Goal: Task Accomplishment & Management: Complete application form

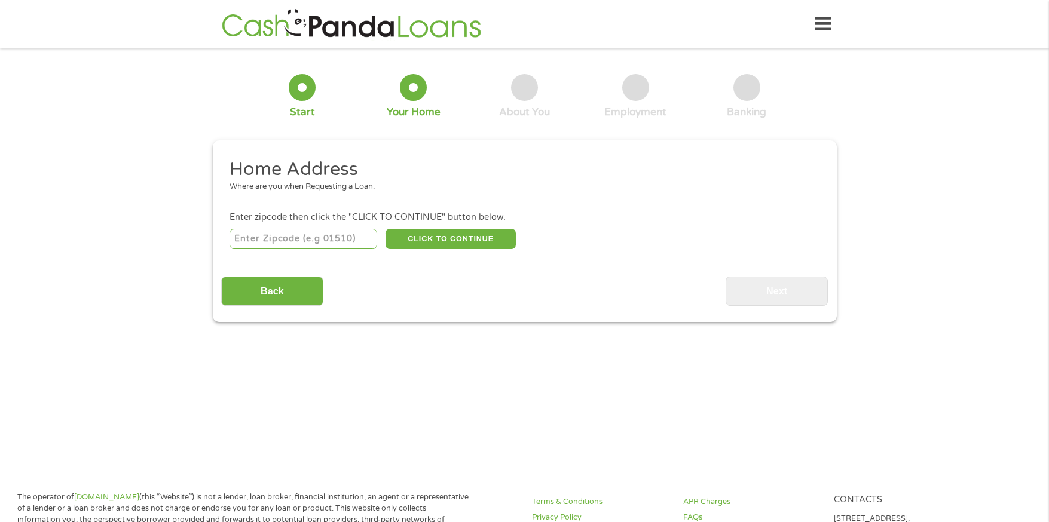
click at [332, 241] on input "number" at bounding box center [304, 239] width 148 height 20
type input "46201"
click at [423, 240] on button "CLICK TO CONTINUE" at bounding box center [451, 239] width 130 height 20
type input "46201"
type input "Indianapolis"
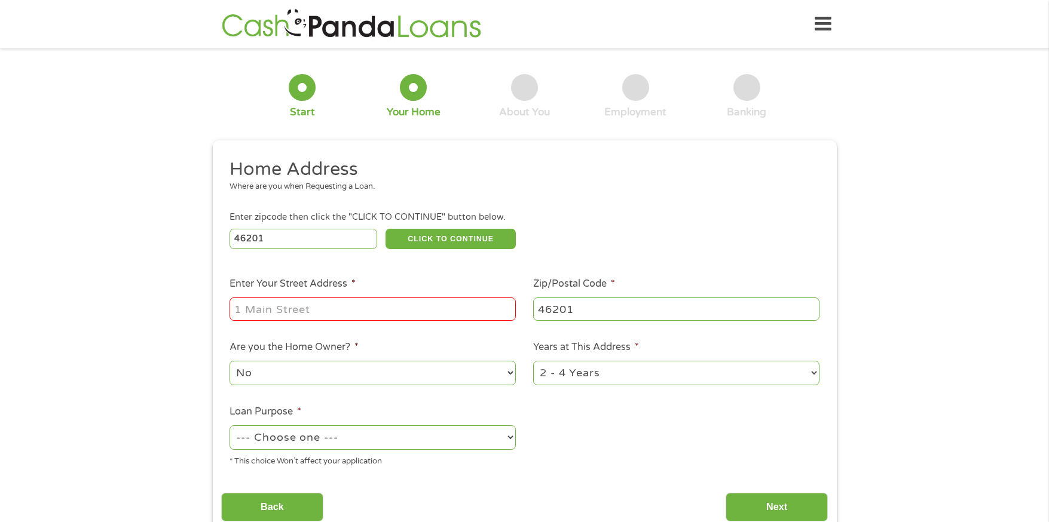
click at [354, 309] on input "Enter Your Street Address *" at bounding box center [373, 309] width 286 height 23
type input "1210 Wallace Ave"
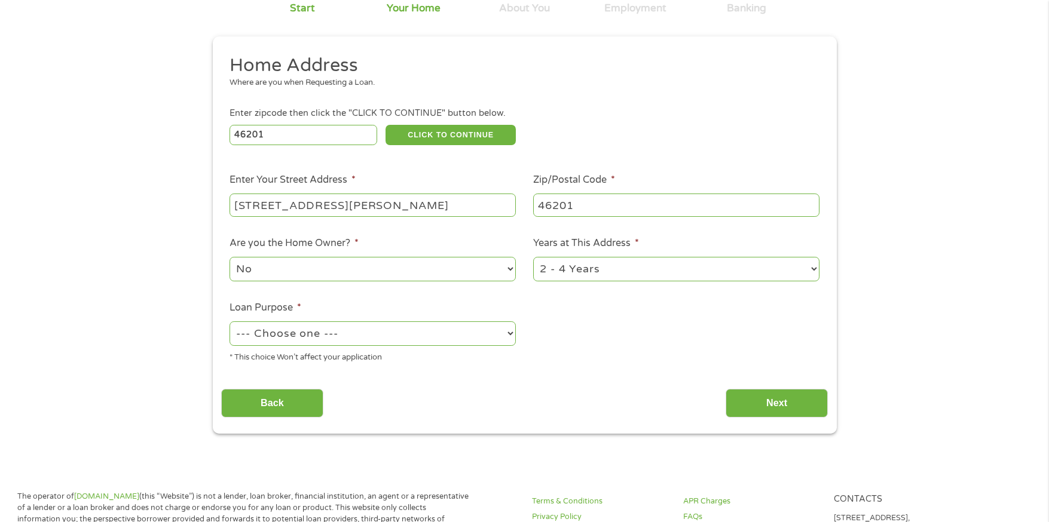
scroll to position [120, 0]
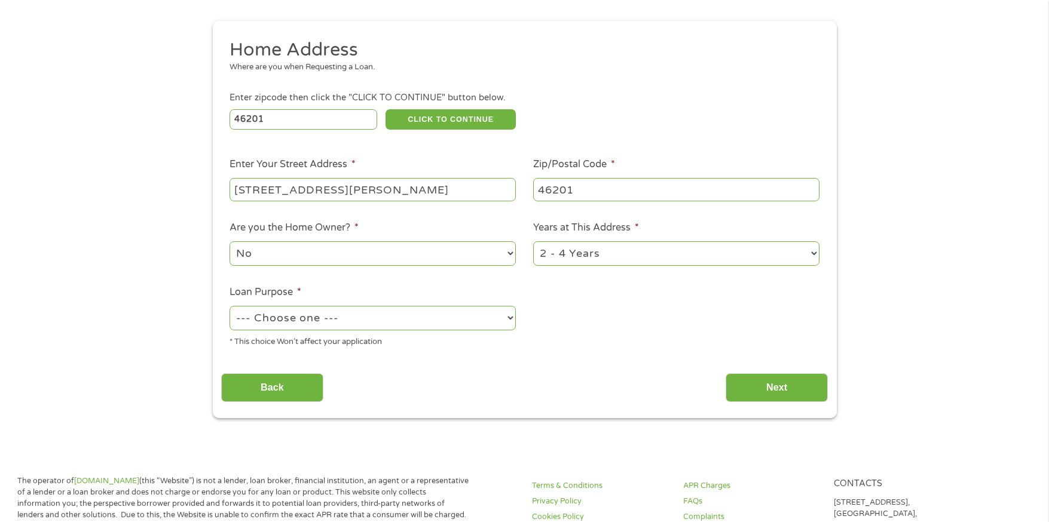
click at [598, 256] on select "1 Year or less 1 - 2 Years 2 - 4 Years Over 4 Years" at bounding box center [676, 253] width 286 height 25
select select "24months"
click at [533, 241] on select "1 Year or less 1 - 2 Years 2 - 4 Years Over 4 Years" at bounding box center [676, 253] width 286 height 25
click at [374, 254] on select "No Yes" at bounding box center [373, 253] width 286 height 25
select select "yes"
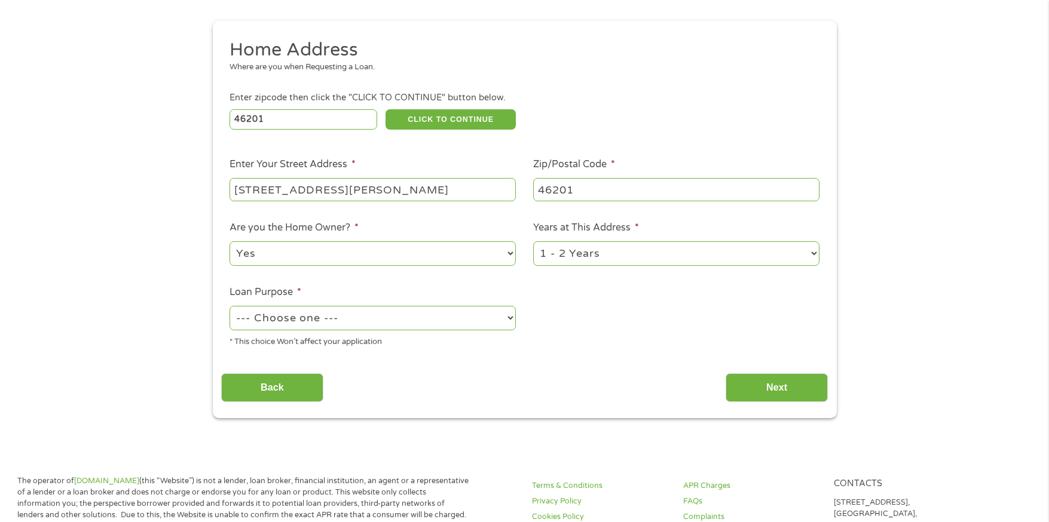
click at [230, 241] on select "No Yes" at bounding box center [373, 253] width 286 height 25
click at [374, 317] on select "--- Choose one --- Pay Bills Debt Consolidation Home Improvement Major Purchase…" at bounding box center [373, 318] width 286 height 25
select select "paybills"
click at [230, 306] on select "--- Choose one --- Pay Bills Debt Consolidation Home Improvement Major Purchase…" at bounding box center [373, 318] width 286 height 25
click at [745, 385] on input "Next" at bounding box center [777, 388] width 102 height 29
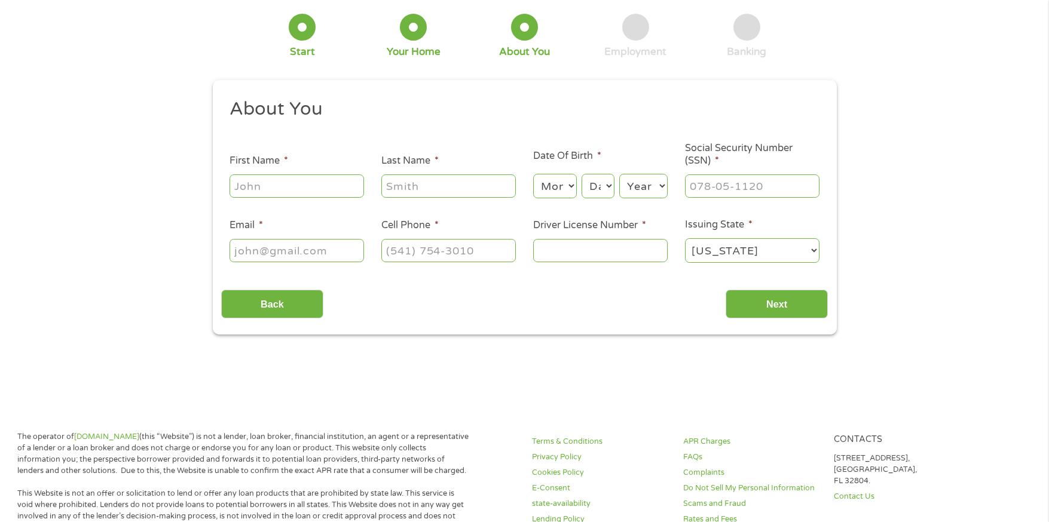
scroll to position [0, 0]
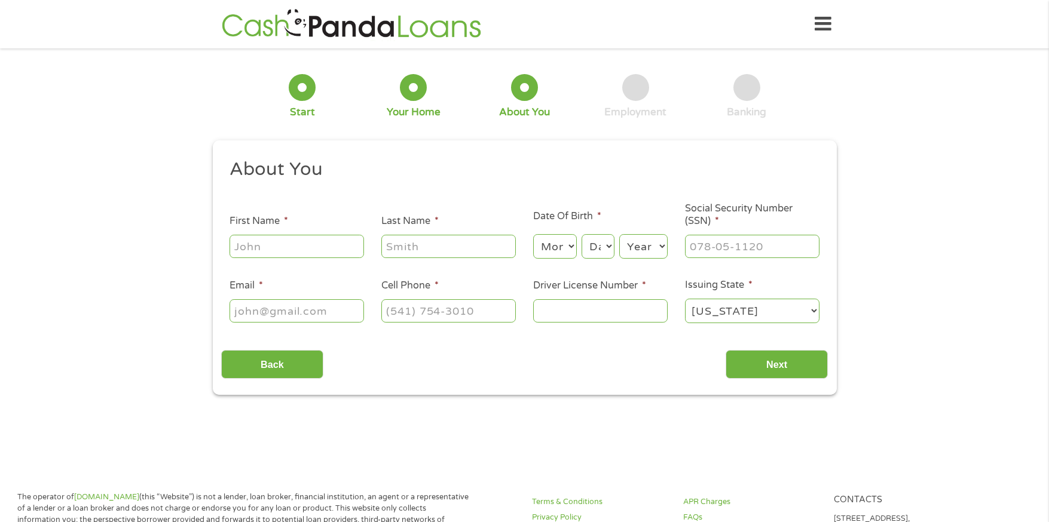
click at [319, 245] on input "First Name *" at bounding box center [297, 246] width 134 height 23
type input "Tiarra"
type input "Harris"
type input "pookath28@gmail.com"
type input "(317) 789-5419"
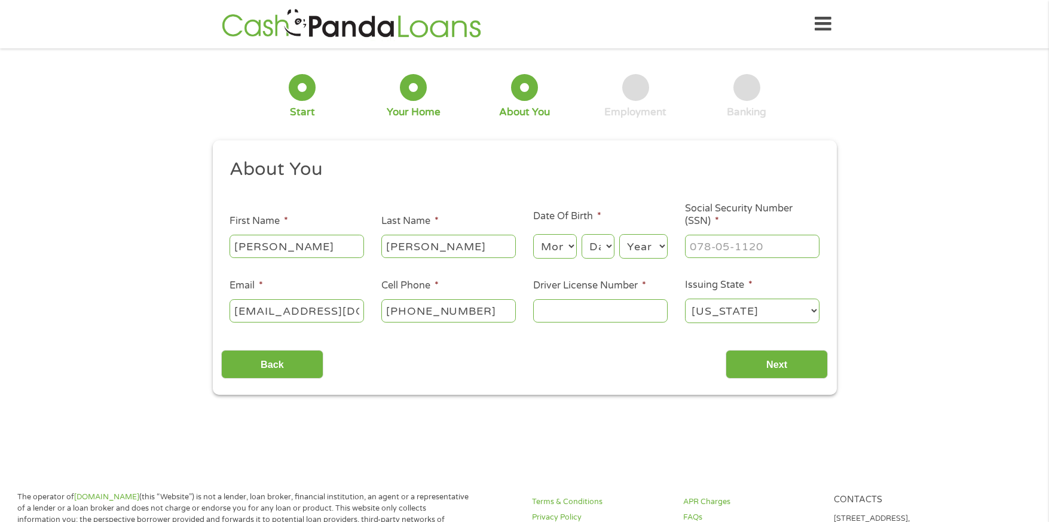
click at [556, 247] on select "Month 1 2 3 4 5 6 7 8 9 10 11 12" at bounding box center [555, 246] width 44 height 25
select select "6"
click at [533, 234] on select "Month 1 2 3 4 5 6 7 8 9 10 11 12" at bounding box center [555, 246] width 44 height 25
click at [586, 244] on select "Day 1 2 3 4 5 6 7 8 9 10 11 12 13 14 15 16 17 18 19 20 21 22 23 24 25 26 27 28 …" at bounding box center [598, 246] width 32 height 25
select select "28"
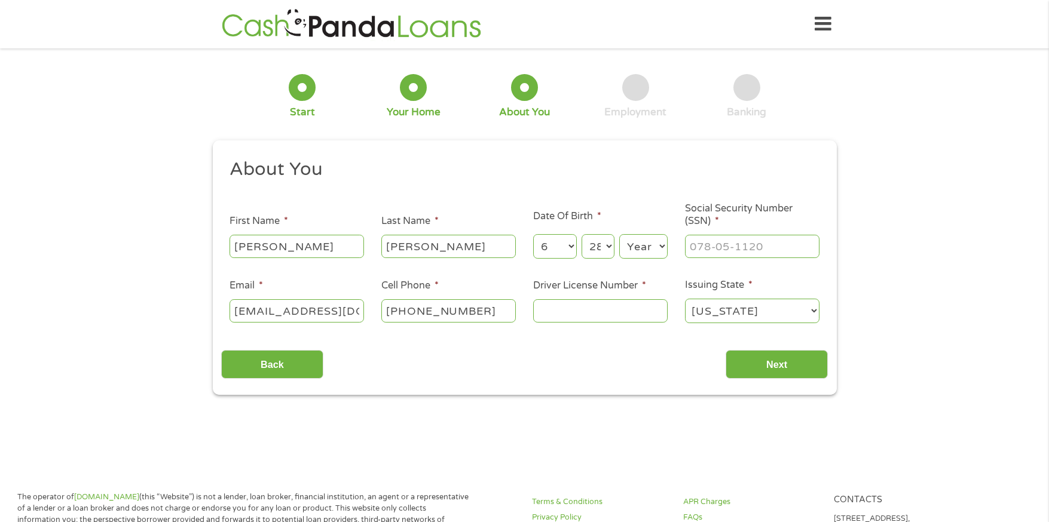
click at [582, 234] on select "Day 1 2 3 4 5 6 7 8 9 10 11 12 13 14 15 16 17 18 19 20 21 22 23 24 25 26 27 28 …" at bounding box center [598, 246] width 32 height 25
click at [634, 243] on select "Year 2007 2006 2005 2004 2003 2002 2001 2000 1999 1998 1997 1996 1995 1994 1993…" at bounding box center [643, 246] width 48 height 25
select select "1985"
click at [619, 234] on select "Year 2007 2006 2005 2004 2003 2002 2001 2000 1999 1998 1997 1996 1995 1994 1993…" at bounding box center [643, 246] width 48 height 25
click at [713, 253] on input "___-__-____" at bounding box center [752, 246] width 134 height 23
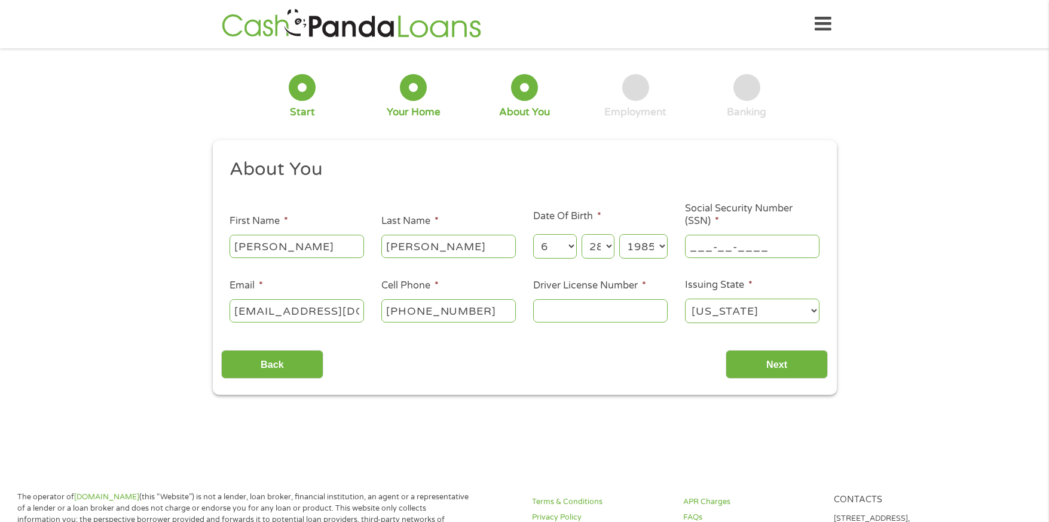
click at [692, 249] on input "___-__-____" at bounding box center [752, 246] width 134 height 23
type input "313-94-4880"
click at [576, 302] on input "Driver License Number *" at bounding box center [600, 310] width 134 height 23
type input "5390334888"
click at [766, 365] on input "Next" at bounding box center [777, 364] width 102 height 29
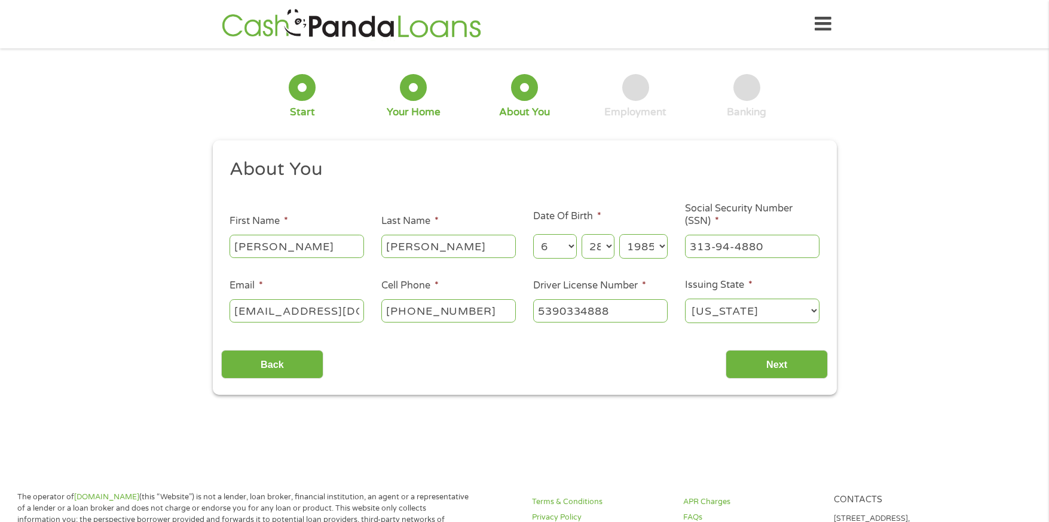
scroll to position [5, 5]
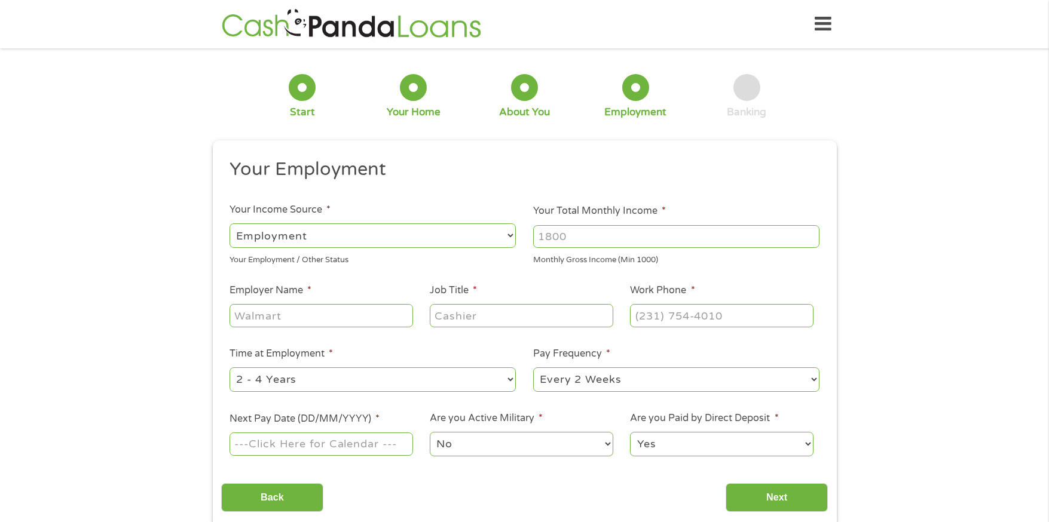
click at [555, 239] on input "Your Total Monthly Income *" at bounding box center [676, 236] width 286 height 23
type input "4200"
click at [362, 311] on input "Employer Name *" at bounding box center [321, 315] width 183 height 23
type input "Service Electric Co"
type input "Office Coordinator"
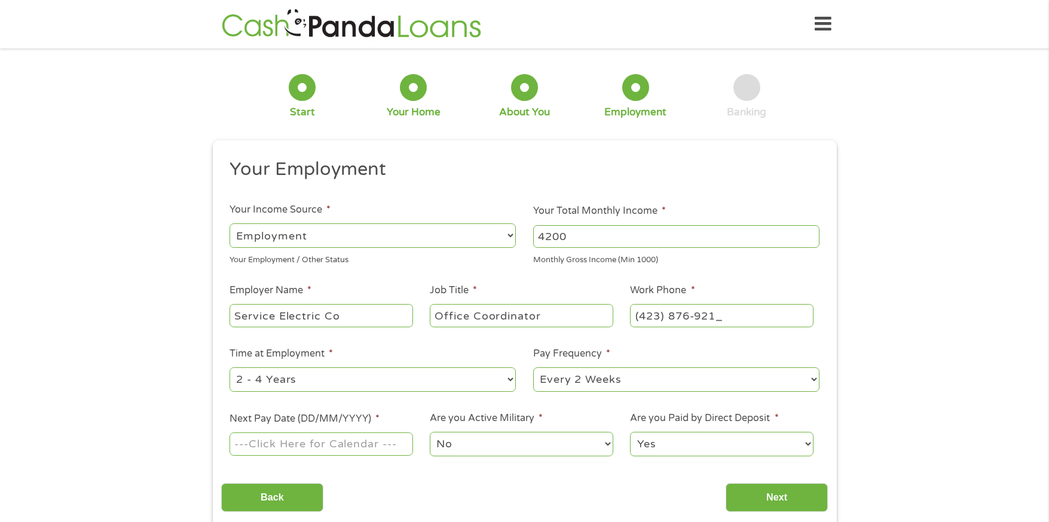
type input "(423) 876-9218"
click at [339, 389] on select "--- Choose one --- 1 Year or less 1 - 2 Years 2 - 4 Years Over 4 Years" at bounding box center [373, 380] width 286 height 25
select select "60months"
click at [230, 368] on select "--- Choose one --- 1 Year or less 1 - 2 Years 2 - 4 Years Over 4 Years" at bounding box center [373, 380] width 286 height 25
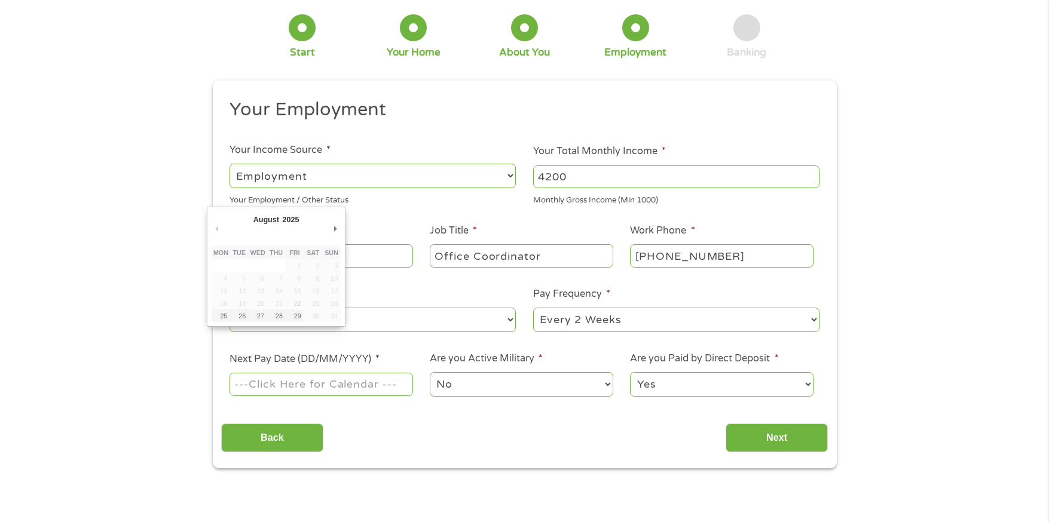
click at [361, 388] on input "Next Pay Date (DD/MM/YYYY) *" at bounding box center [321, 384] width 183 height 23
type input "04/09/2025"
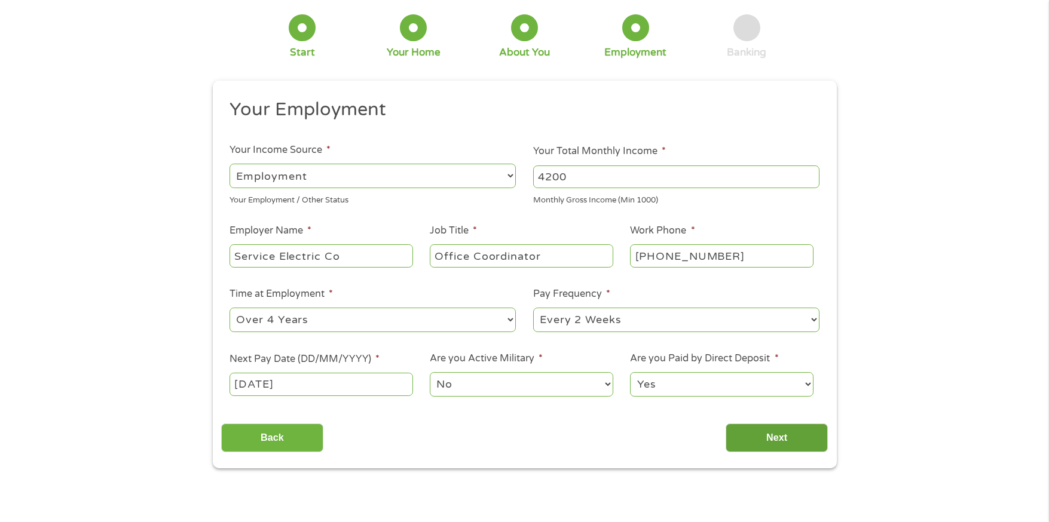
click at [773, 436] on input "Next" at bounding box center [777, 438] width 102 height 29
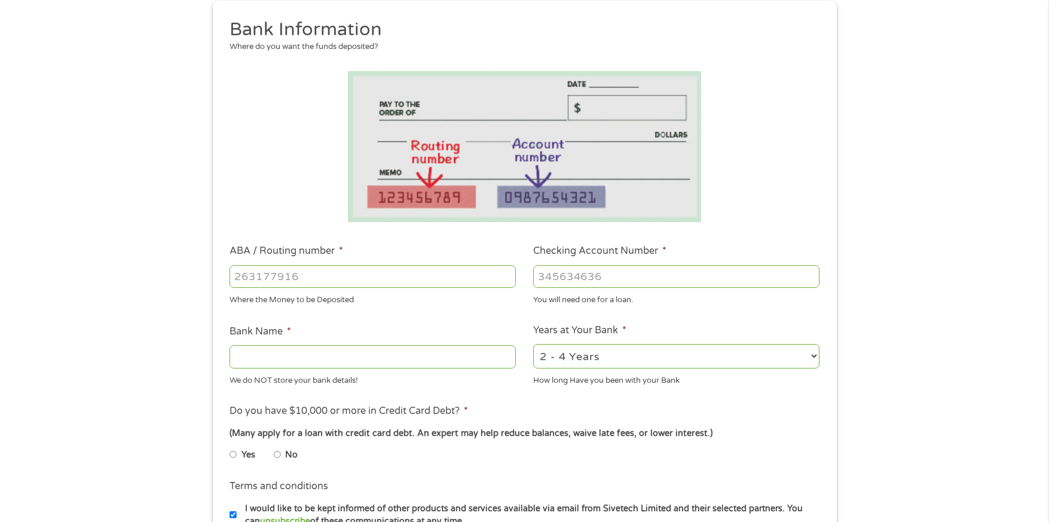
scroll to position [179, 0]
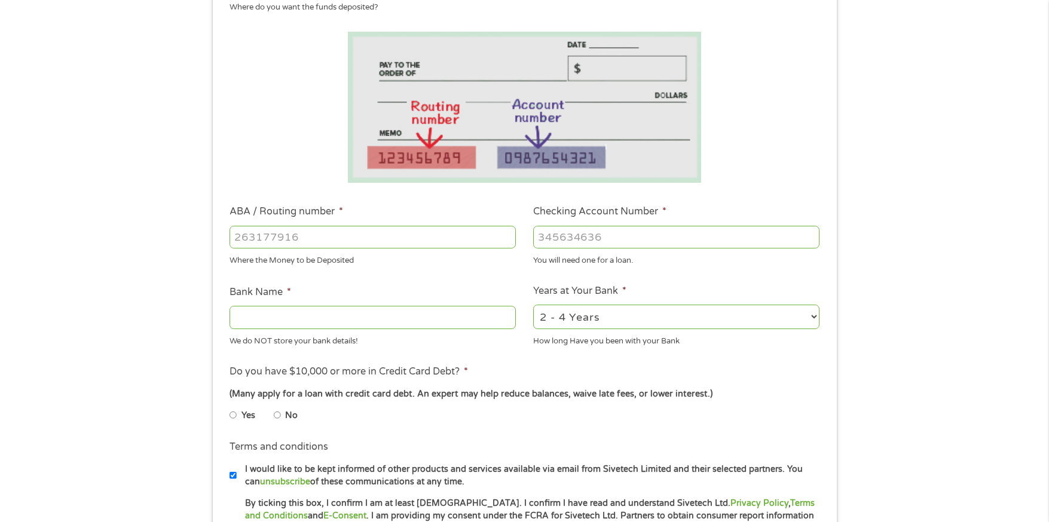
click at [348, 241] on input "ABA / Routing number *" at bounding box center [373, 237] width 286 height 23
type input "074014213"
type input "REGIONS BANK"
type input "074014213"
click at [597, 236] on input "Checking Account Number *" at bounding box center [676, 237] width 286 height 23
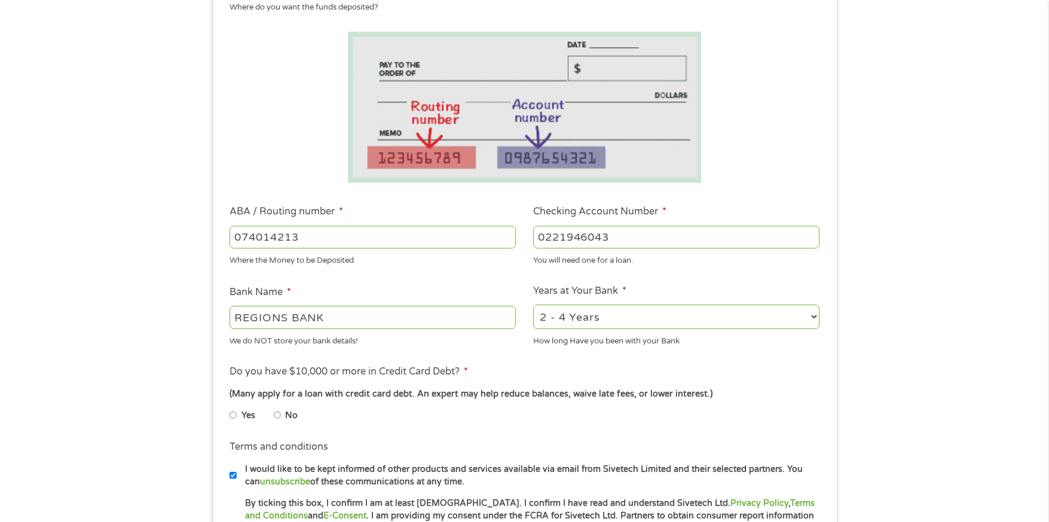
type input "0221946043"
click at [620, 320] on select "2 - 4 Years 6 - 12 Months 1 - 2 Years Over 4 Years" at bounding box center [676, 317] width 286 height 25
select select "60months"
click at [533, 305] on select "2 - 4 Years 6 - 12 Months 1 - 2 Years Over 4 Years" at bounding box center [676, 317] width 286 height 25
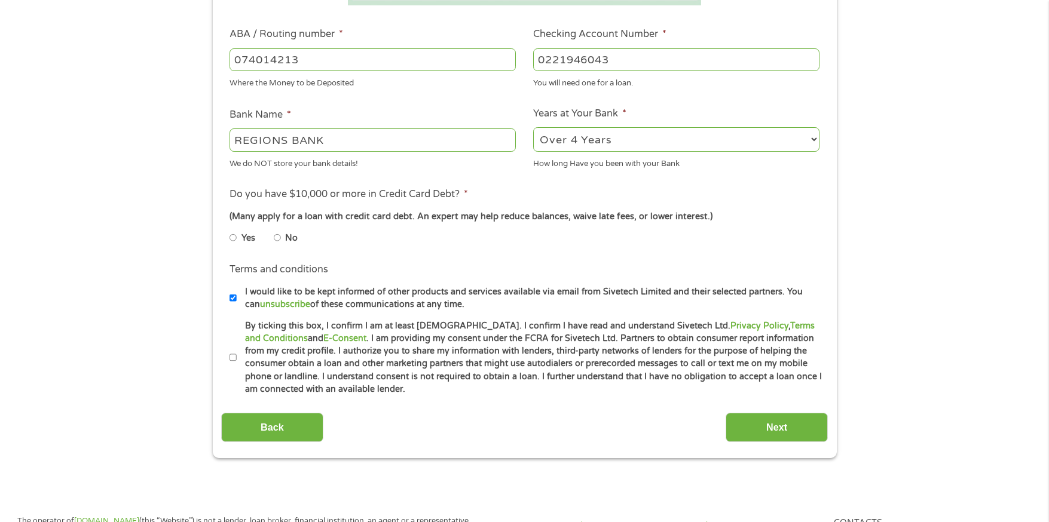
scroll to position [359, 0]
click at [277, 237] on input "No" at bounding box center [277, 236] width 7 height 19
radio input "true"
click at [233, 354] on input "By ticking this box, I confirm I am at least 18 years old. I confirm I have rea…" at bounding box center [233, 356] width 7 height 19
checkbox input "true"
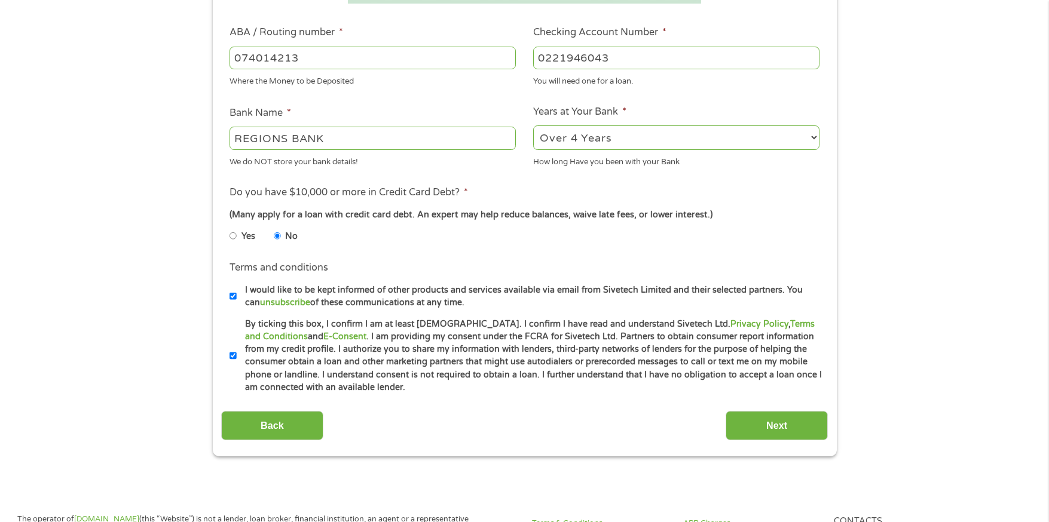
click at [231, 295] on input "I would like to be kept informed of other products and services available via e…" at bounding box center [233, 296] width 7 height 19
checkbox input "false"
click at [777, 417] on input "Next" at bounding box center [777, 425] width 102 height 29
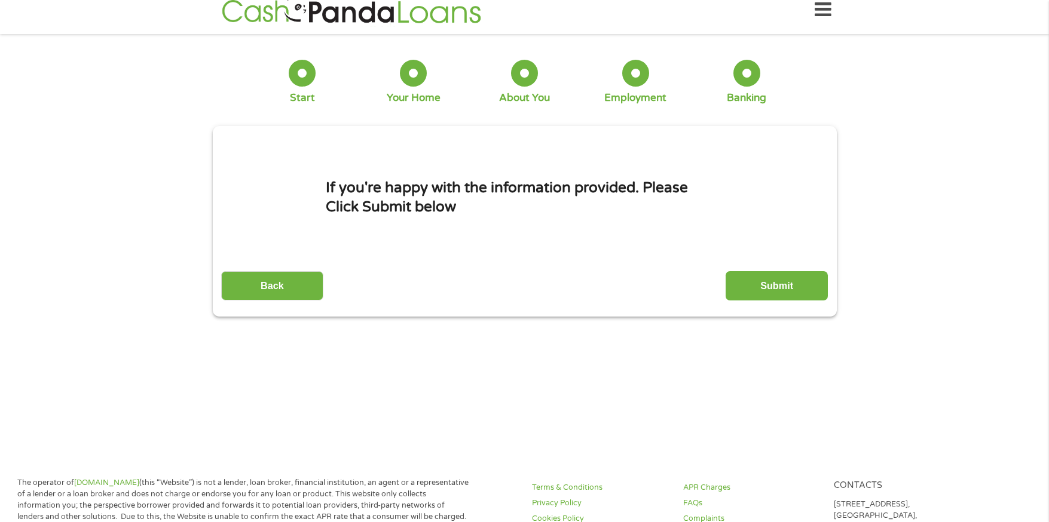
scroll to position [0, 0]
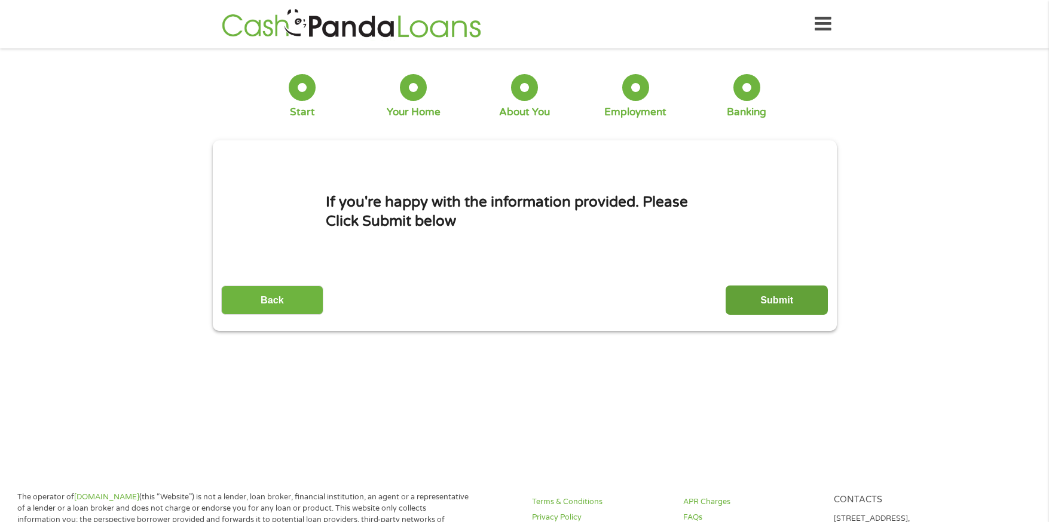
click at [778, 295] on input "Submit" at bounding box center [777, 300] width 102 height 29
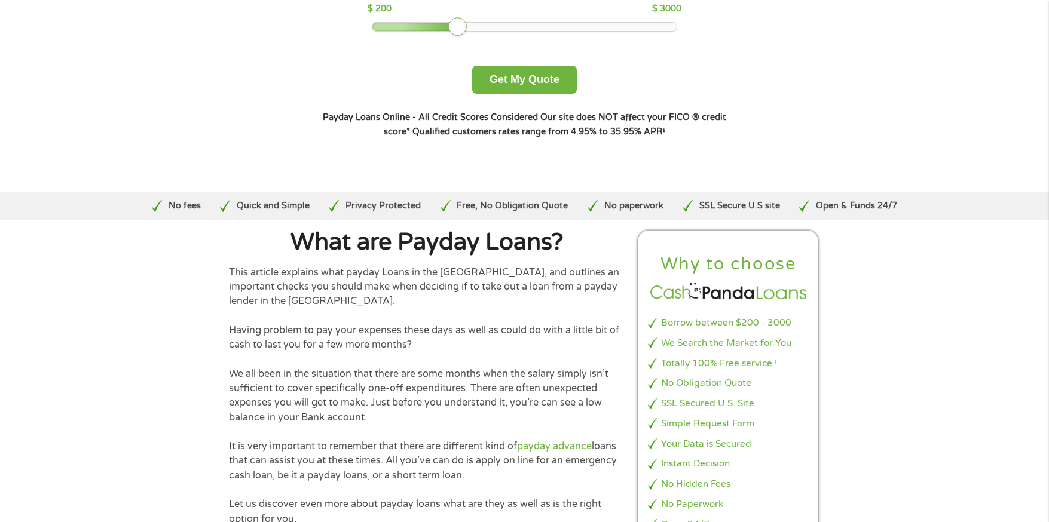
scroll to position [179, 0]
